Goal: Navigation & Orientation: Go to known website

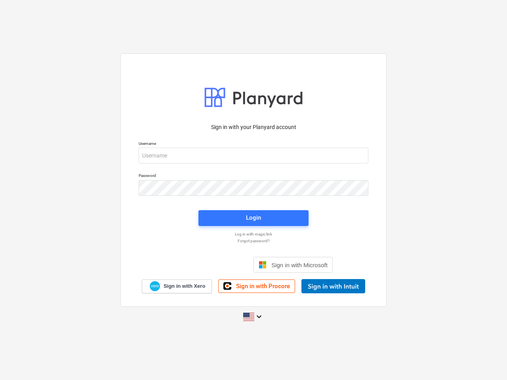
click at [269, 93] on button "Cookies settings" at bounding box center [268, 93] width 61 height 18
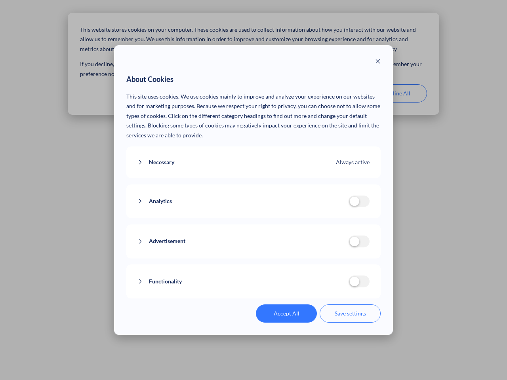
click at [333, 93] on p "This site uses cookies. We use cookies mainly to improve and analyze your exper…" at bounding box center [253, 116] width 255 height 49
click at [396, 93] on div "About Cookies This site uses cookies. We use cookies mainly to improve and anal…" at bounding box center [253, 190] width 507 height 380
click at [253, 156] on div "Necessary Always active These cookies are necessary for the website to function…" at bounding box center [253, 163] width 255 height 32
click at [253, 188] on div "Analytics analytics cookies disallowed These cookies help us to understand how …" at bounding box center [253, 202] width 255 height 34
click at [253, 218] on div "Analytics analytics cookies disallowed These cookies help us to understand how …" at bounding box center [253, 202] width 255 height 34
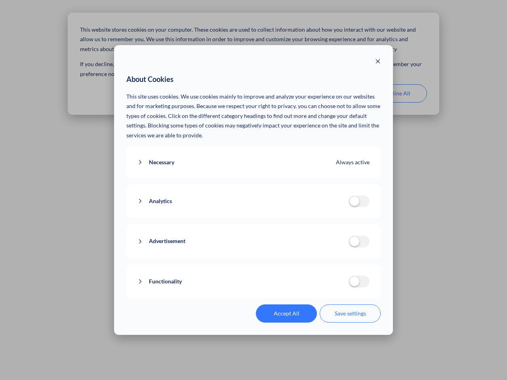
click at [293, 265] on div "Functionality functionality cookies disallowed We use a set of cookies that are…" at bounding box center [253, 282] width 255 height 34
click at [333, 286] on button "Functionality" at bounding box center [242, 282] width 211 height 10
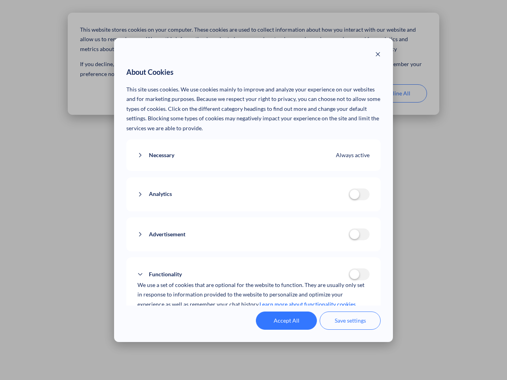
click at [253, 317] on div "Accept All Save settings" at bounding box center [253, 321] width 255 height 18
